Goal: Task Accomplishment & Management: Use online tool/utility

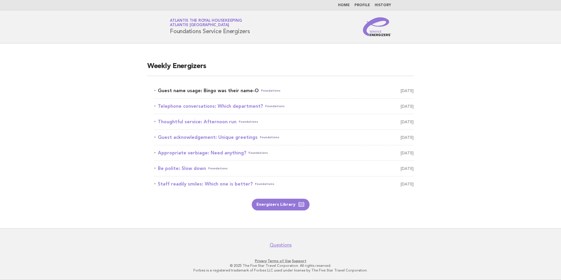
click at [230, 89] on link "Guest name usage: Bingo was their name-O Foundations October 12" at bounding box center [283, 91] width 259 height 8
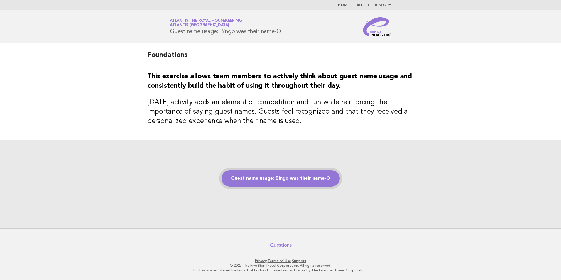
click at [297, 186] on link "Guest name usage: Bingo was their name-O" at bounding box center [281, 178] width 118 height 16
click at [299, 178] on link "Guest name usage: Bingo was their name-O" at bounding box center [281, 178] width 118 height 16
click at [314, 178] on link "Guest name usage: Bingo was their name-O" at bounding box center [281, 178] width 118 height 16
click at [321, 179] on link "Guest name usage: Bingo was their name-O" at bounding box center [281, 178] width 118 height 16
click at [303, 211] on div "Guest name usage: Bingo was their name-O" at bounding box center [280, 184] width 561 height 88
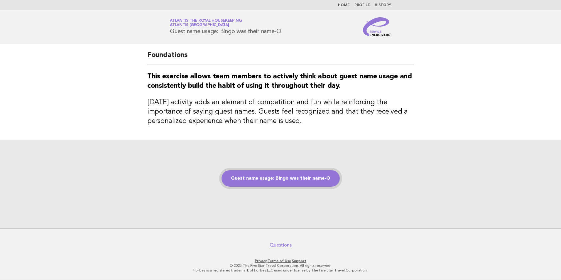
click at [279, 176] on link "Guest name usage: Bingo was their name-O" at bounding box center [281, 178] width 118 height 16
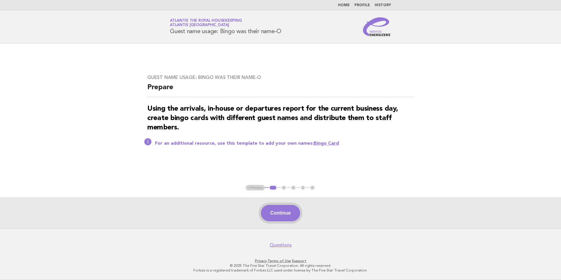
click at [287, 218] on button "Continue" at bounding box center [280, 213] width 39 height 16
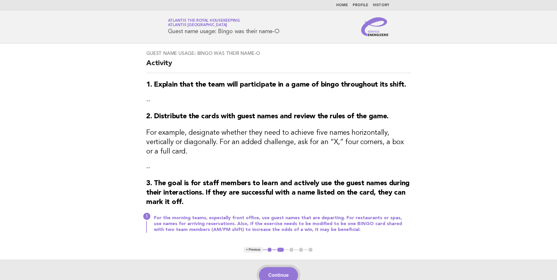
click at [284, 267] on button "Continue" at bounding box center [278, 275] width 39 height 16
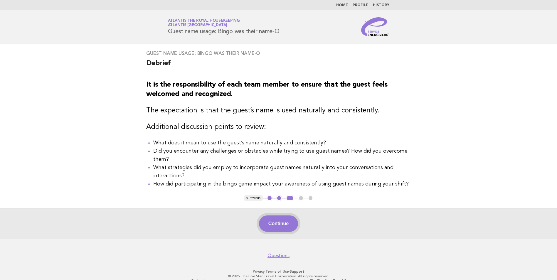
click at [288, 232] on button "Continue" at bounding box center [278, 223] width 39 height 16
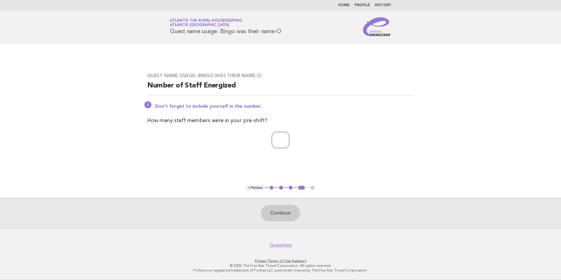
click at [280, 140] on input "number" at bounding box center [281, 140] width 18 height 16
type input "**"
click at [280, 211] on button "Continue" at bounding box center [280, 213] width 39 height 16
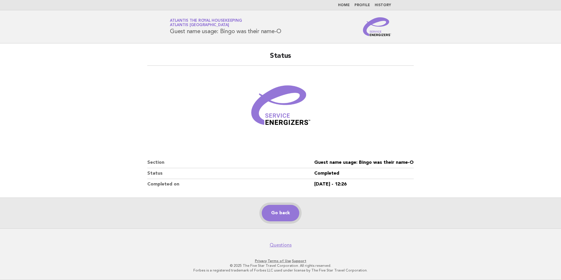
click at [275, 208] on link "Go back" at bounding box center [281, 213] width 38 height 16
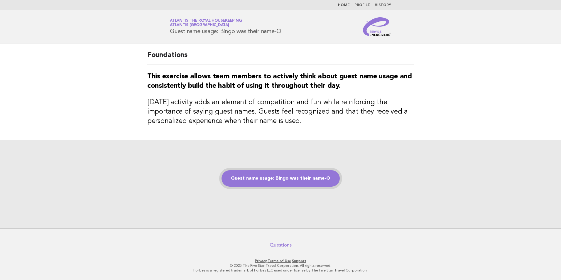
click at [284, 182] on link "Guest name usage: Bingo was their name-O" at bounding box center [281, 178] width 118 height 16
click at [292, 173] on link "Guest name usage: Bingo was their name-O" at bounding box center [281, 178] width 118 height 16
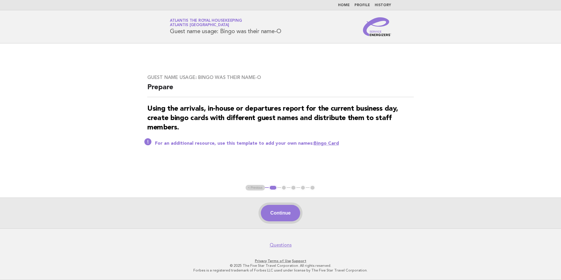
click at [284, 213] on button "Continue" at bounding box center [280, 213] width 39 height 16
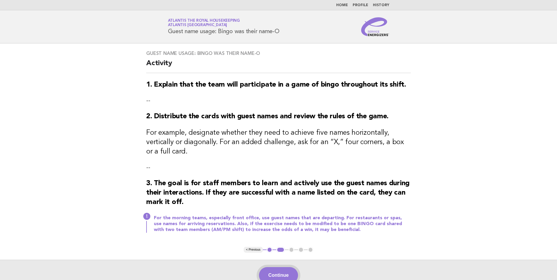
click at [284, 267] on button "Continue" at bounding box center [278, 275] width 39 height 16
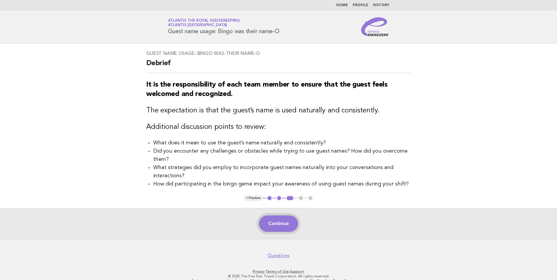
click at [282, 221] on button "Continue" at bounding box center [278, 223] width 39 height 16
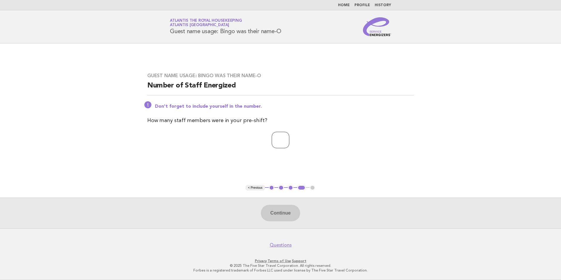
click at [277, 141] on input "number" at bounding box center [281, 140] width 18 height 16
type input "**"
click at [285, 207] on button "Continue" at bounding box center [280, 213] width 39 height 16
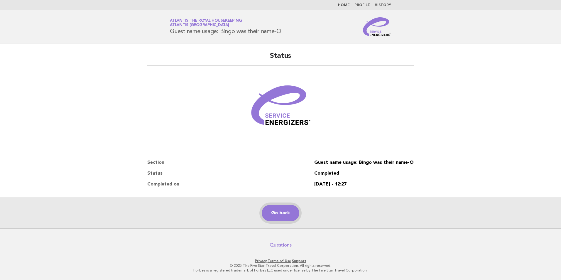
click at [285, 207] on link "Go back" at bounding box center [281, 213] width 38 height 16
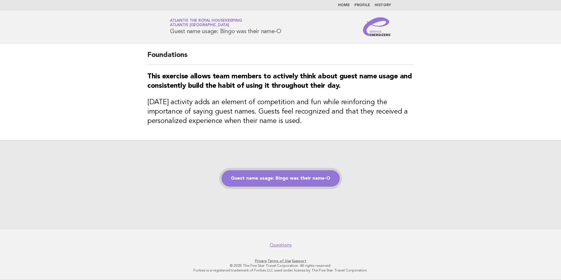
click at [302, 172] on link "Guest name usage: Bingo was their name-O" at bounding box center [281, 178] width 118 height 16
click at [300, 178] on link "Guest name usage: Bingo was their name-O" at bounding box center [281, 178] width 118 height 16
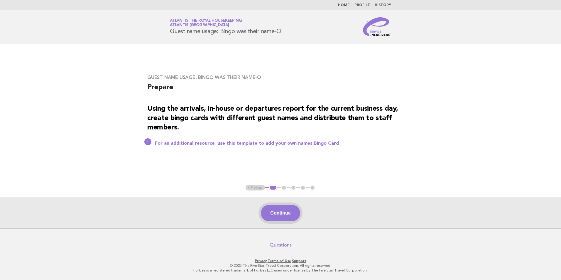
click at [286, 211] on button "Continue" at bounding box center [280, 213] width 39 height 16
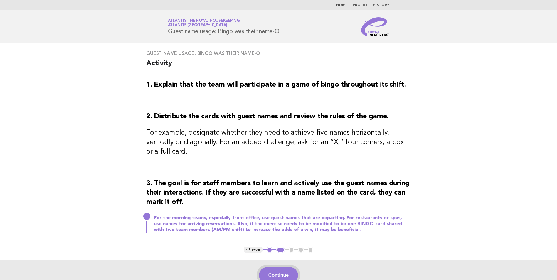
click at [282, 267] on button "Continue" at bounding box center [278, 275] width 39 height 16
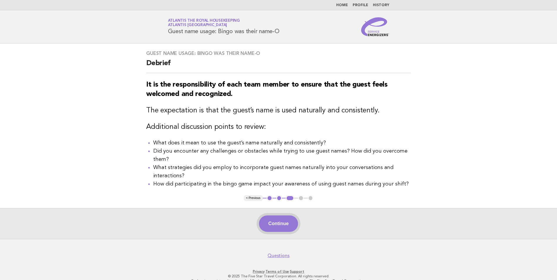
click at [276, 220] on button "Continue" at bounding box center [278, 223] width 39 height 16
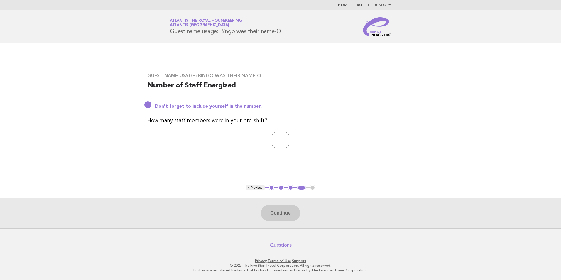
click at [274, 136] on input "number" at bounding box center [281, 140] width 18 height 16
type input "**"
click at [288, 217] on button "Continue" at bounding box center [280, 213] width 39 height 16
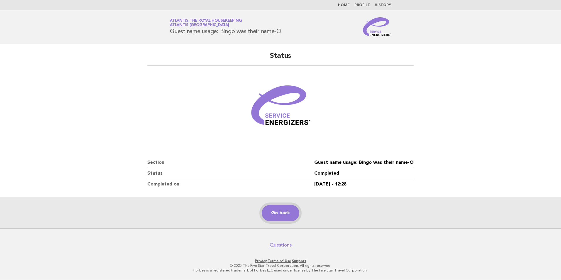
click at [284, 214] on link "Go back" at bounding box center [281, 213] width 38 height 16
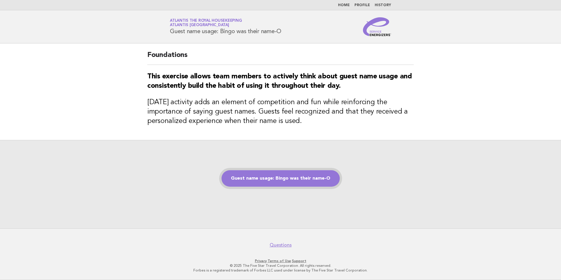
click at [289, 181] on link "Guest name usage: Bingo was their name-O" at bounding box center [281, 178] width 118 height 16
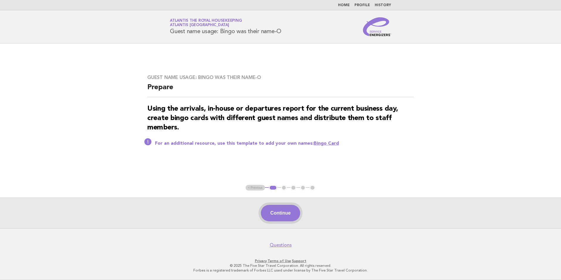
click at [287, 212] on button "Continue" at bounding box center [280, 213] width 39 height 16
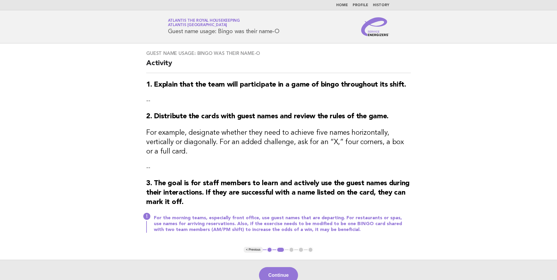
click at [277, 267] on button "Continue" at bounding box center [278, 275] width 39 height 16
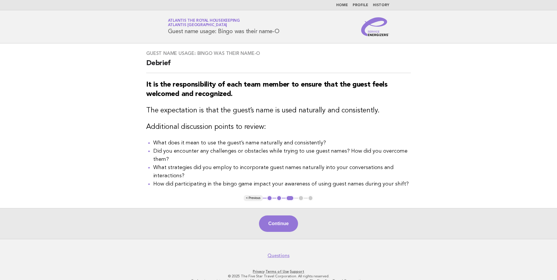
click at [279, 219] on button "Continue" at bounding box center [278, 223] width 39 height 16
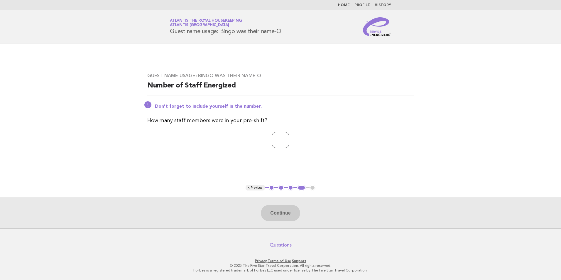
click at [278, 139] on input "number" at bounding box center [281, 140] width 18 height 16
type input "**"
click at [273, 216] on button "Continue" at bounding box center [280, 213] width 39 height 16
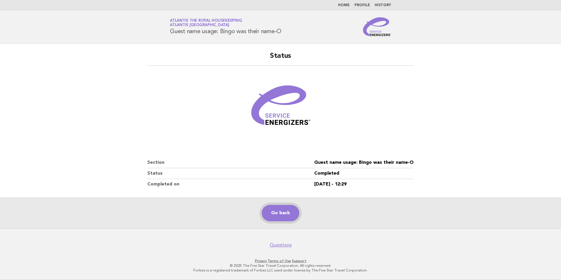
click at [284, 217] on link "Go back" at bounding box center [281, 213] width 38 height 16
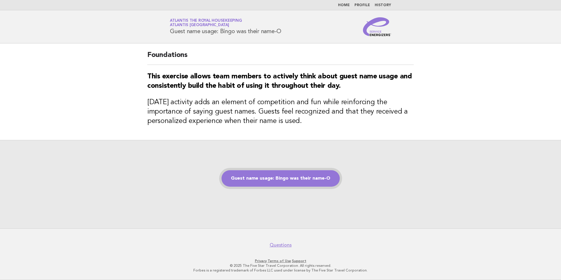
click at [276, 178] on link "Guest name usage: Bingo was their name-O" at bounding box center [281, 178] width 118 height 16
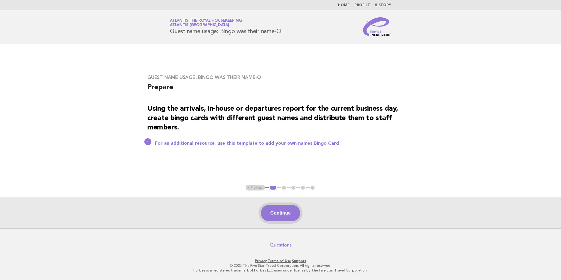
click at [280, 213] on button "Continue" at bounding box center [280, 213] width 39 height 16
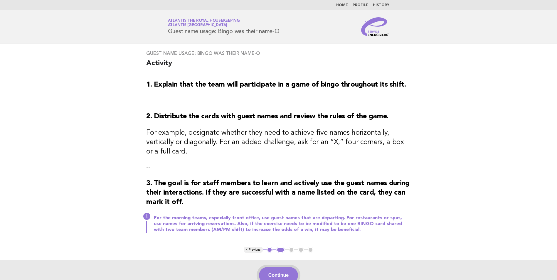
click at [275, 267] on button "Continue" at bounding box center [278, 275] width 39 height 16
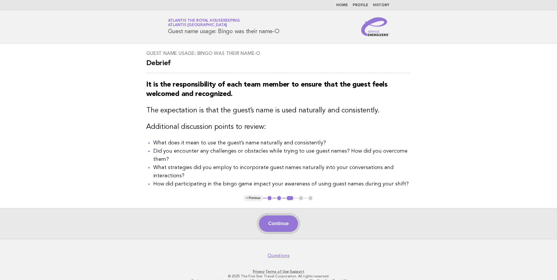
click at [279, 227] on button "Continue" at bounding box center [278, 223] width 39 height 16
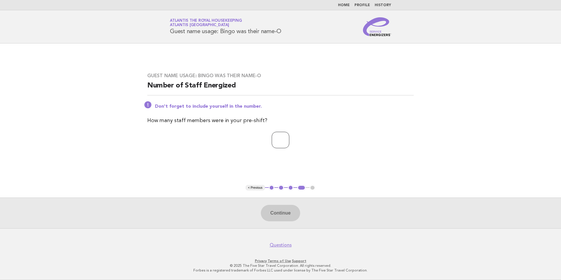
click at [277, 134] on input "number" at bounding box center [281, 140] width 18 height 16
type input "**"
click at [296, 211] on button "Continue" at bounding box center [280, 213] width 39 height 16
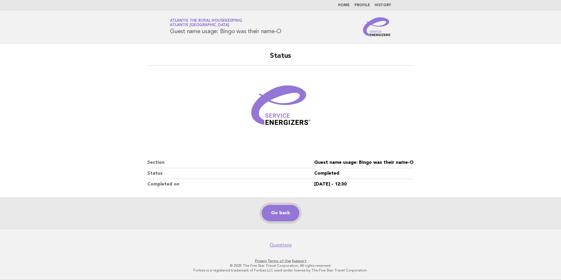
click at [285, 218] on link "Go back" at bounding box center [281, 213] width 38 height 16
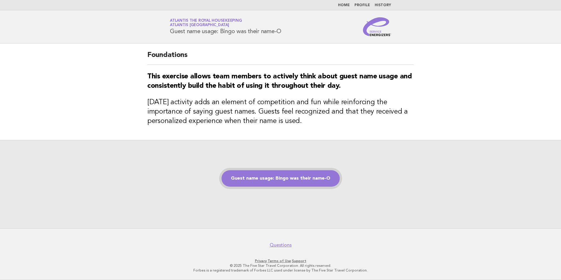
click at [294, 180] on link "Guest name usage: Bingo was their name-O" at bounding box center [281, 178] width 118 height 16
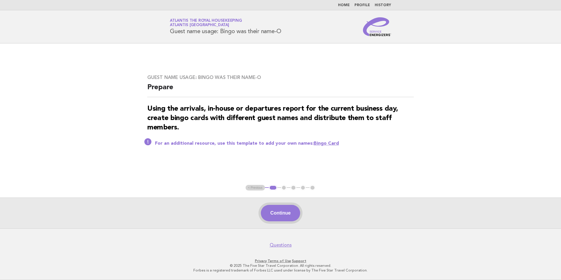
click at [287, 212] on button "Continue" at bounding box center [280, 213] width 39 height 16
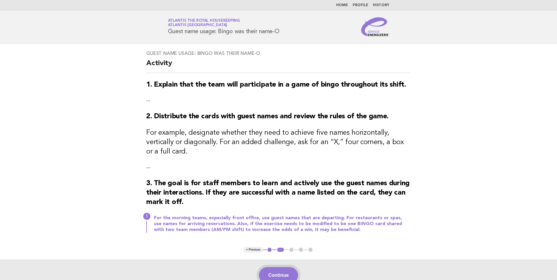
click at [288, 267] on button "Continue" at bounding box center [278, 275] width 39 height 16
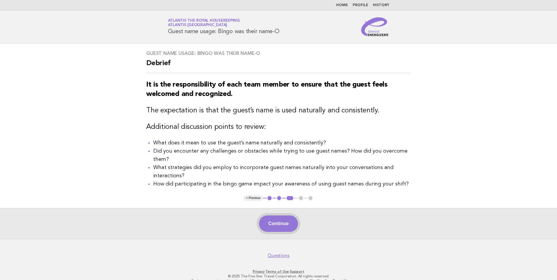
click at [283, 226] on button "Continue" at bounding box center [278, 223] width 39 height 16
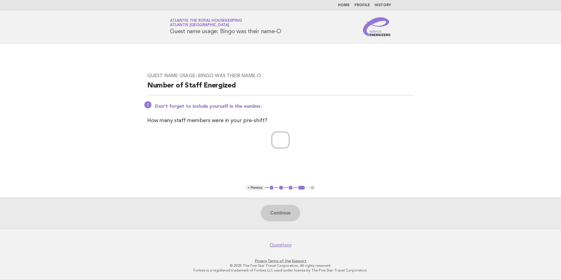
click at [274, 139] on input "number" at bounding box center [281, 140] width 18 height 16
type input "**"
click at [277, 217] on button "Continue" at bounding box center [280, 213] width 39 height 16
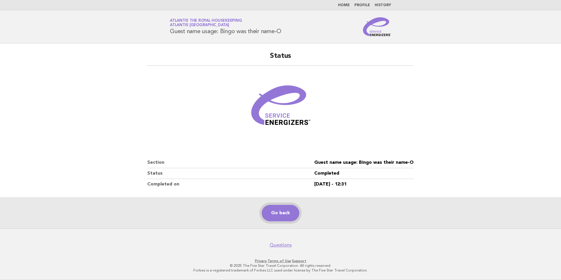
click at [285, 214] on link "Go back" at bounding box center [281, 213] width 38 height 16
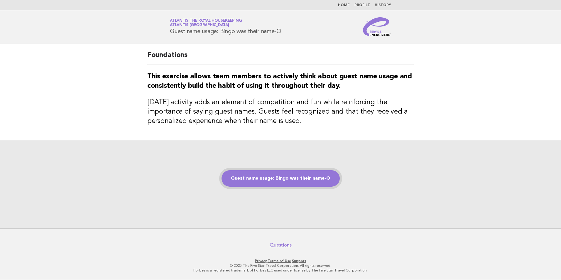
click at [277, 181] on link "Guest name usage: Bingo was their name-O" at bounding box center [281, 178] width 118 height 16
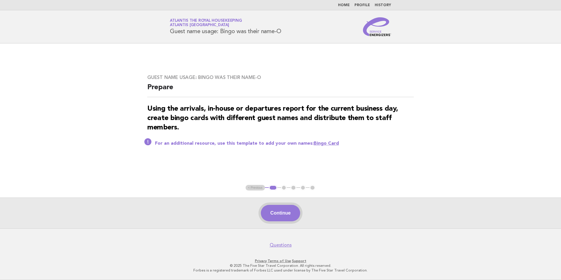
click at [278, 212] on button "Continue" at bounding box center [280, 213] width 39 height 16
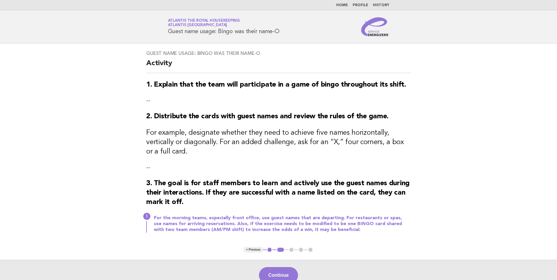
drag, startPoint x: 286, startPoint y: 267, endPoint x: 289, endPoint y: 264, distance: 3.7
click at [288, 267] on button "Continue" at bounding box center [278, 275] width 39 height 16
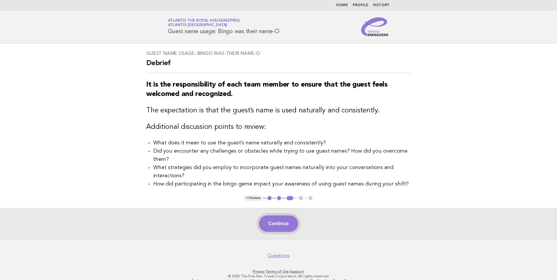
click at [280, 226] on button "Continue" at bounding box center [278, 223] width 39 height 16
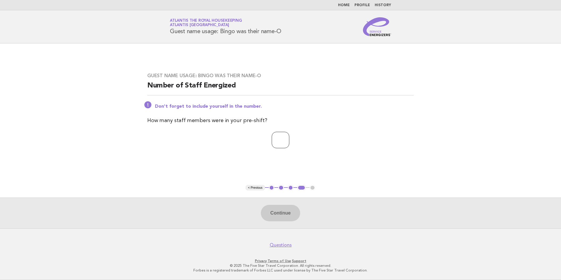
click at [283, 136] on input "number" at bounding box center [281, 140] width 18 height 16
type input "**"
click at [281, 211] on button "Continue" at bounding box center [280, 213] width 39 height 16
